Goal: Task Accomplishment & Management: Complete application form

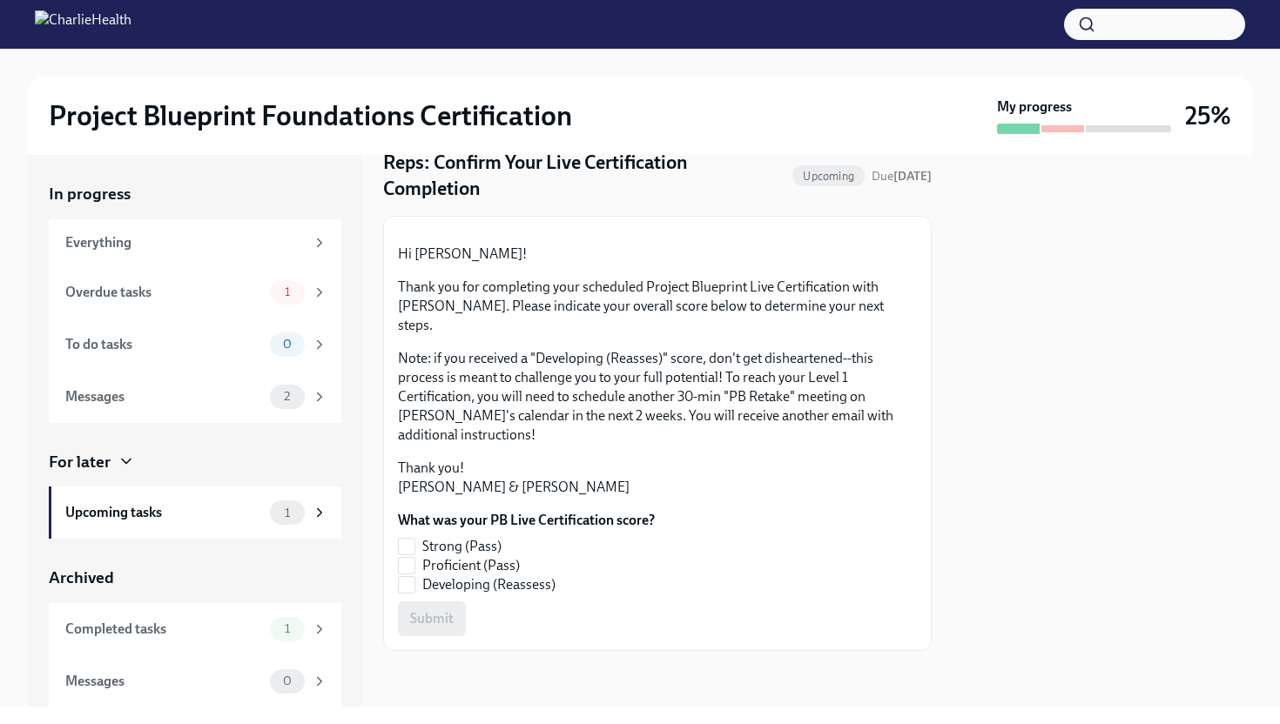
scroll to position [175, 0]
click at [413, 562] on input "Proficient (Pass)" at bounding box center [407, 566] width 16 height 16
click at [442, 622] on span "Submit" at bounding box center [432, 618] width 44 height 17
checkbox input "true"
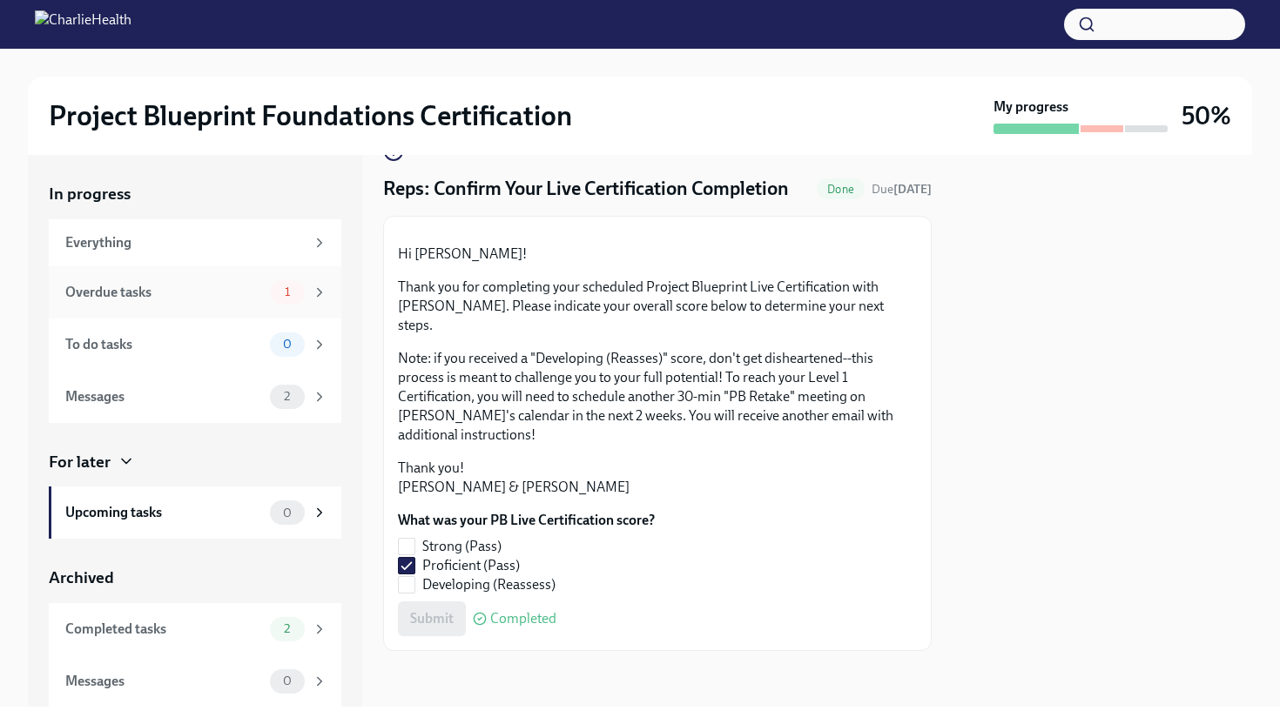
click at [176, 291] on div "Overdue tasks" at bounding box center [164, 292] width 198 height 19
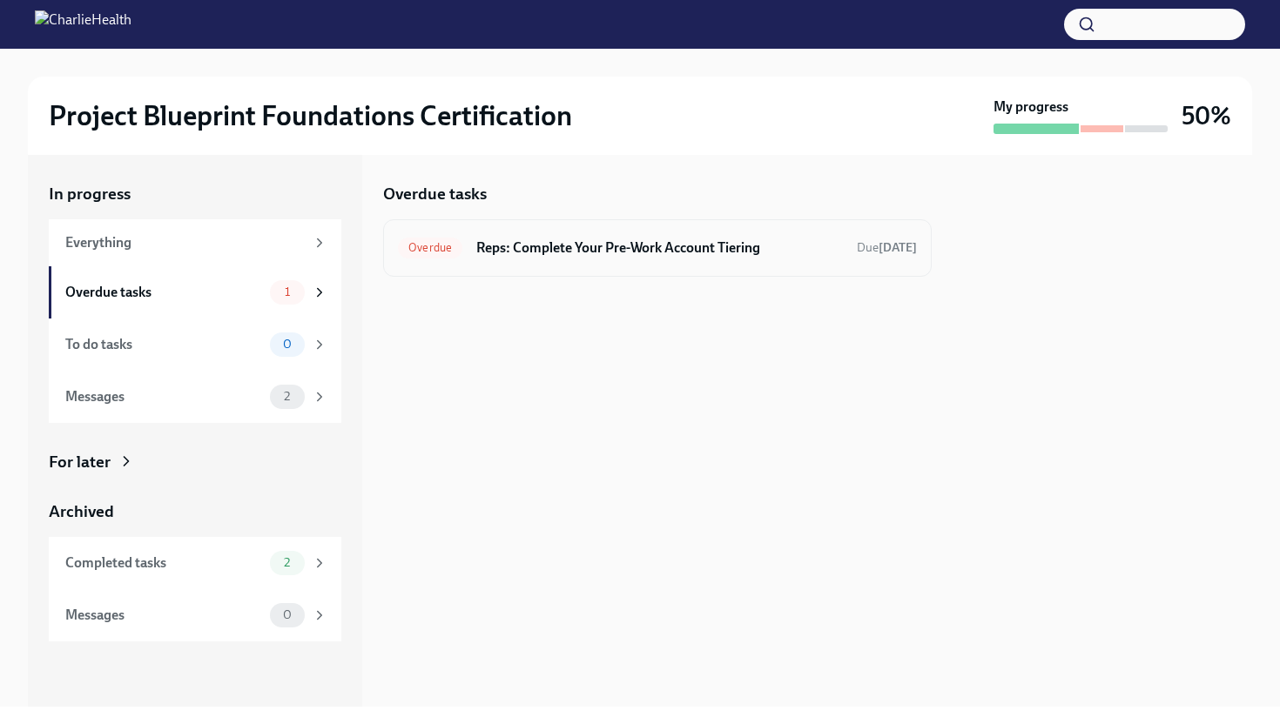
click at [590, 251] on h6 "Reps: Complete Your Pre-Work Account Tiering" at bounding box center [659, 248] width 366 height 19
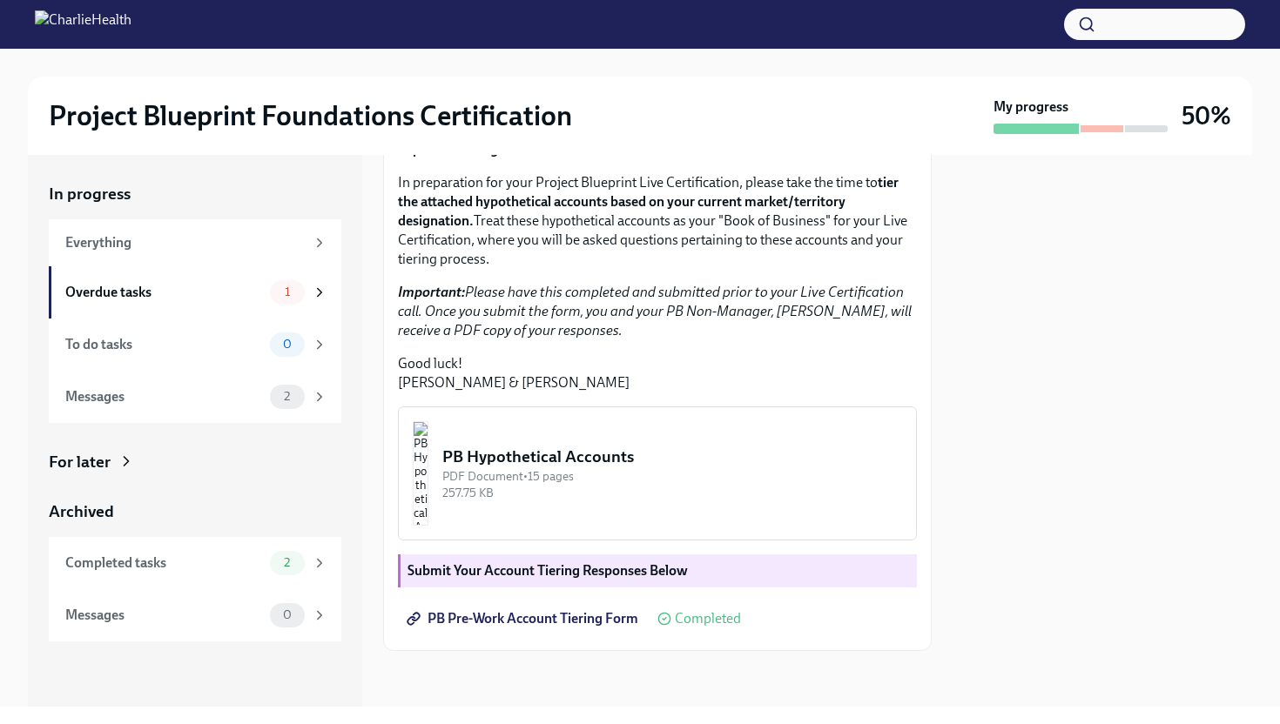
scroll to position [384, 0]
click at [622, 565] on strong "Submit Your Account Tiering Responses Below" at bounding box center [547, 570] width 280 height 17
click at [542, 610] on span "PB Pre-Work Account Tiering Form" at bounding box center [524, 618] width 228 height 17
click at [494, 558] on div "Submit Your Account Tiering Responses Below" at bounding box center [657, 570] width 519 height 33
click at [283, 290] on span "1" at bounding box center [287, 292] width 26 height 13
